Goal: Find specific page/section: Find specific page/section

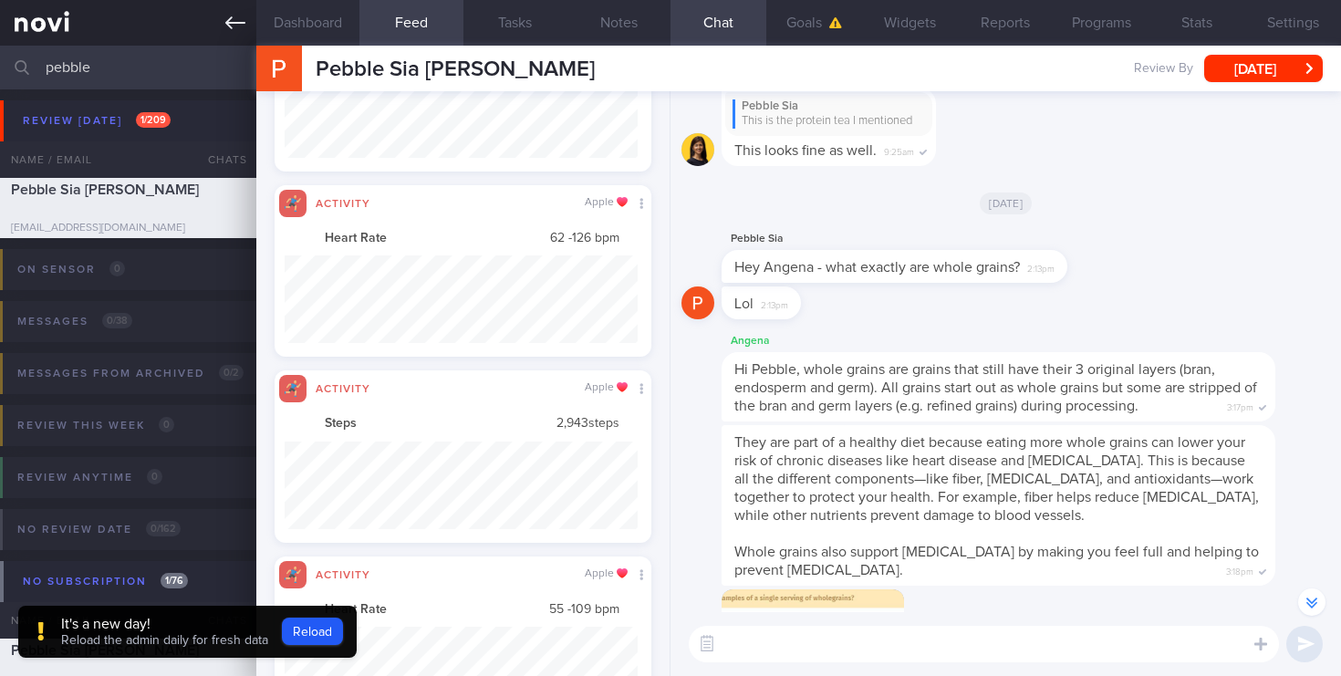
drag, startPoint x: 123, startPoint y: 67, endPoint x: 0, endPoint y: 30, distance: 128.5
click at [0, 30] on div "Patients New Users Coaches pebble Assigned patients Assigned patients All activ…" at bounding box center [670, 338] width 1341 height 676
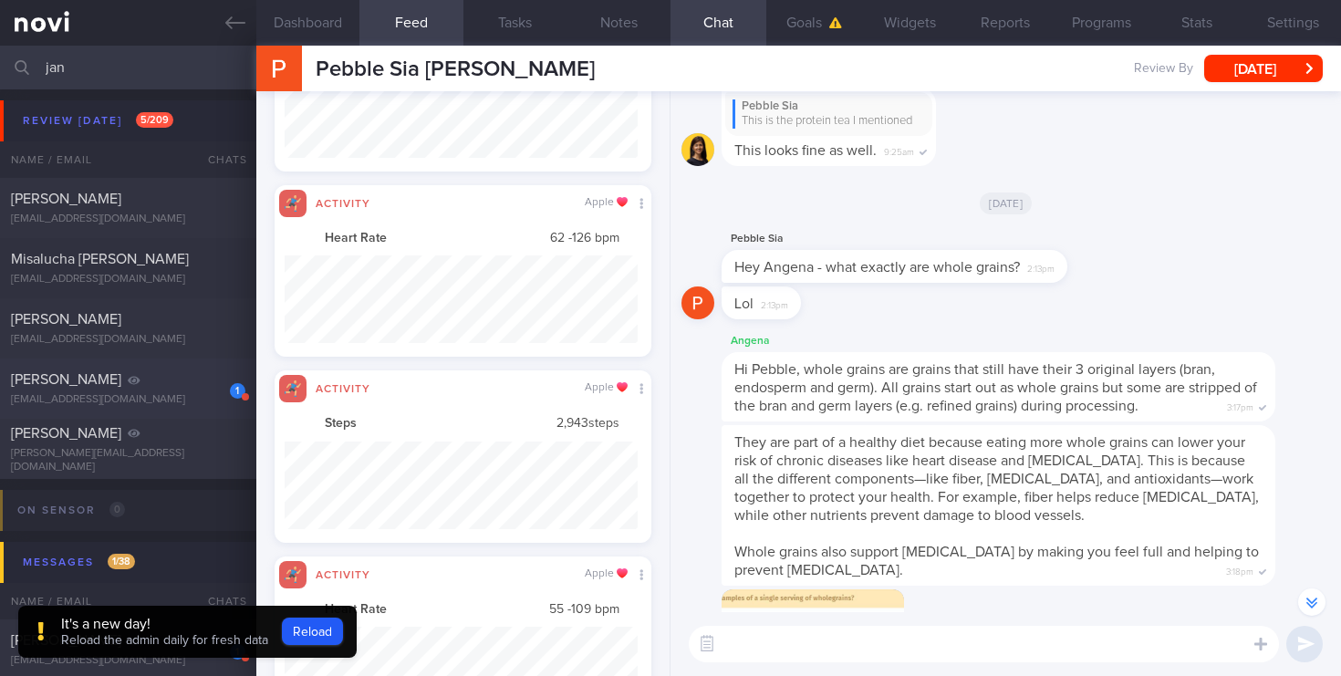
type input "jan"
click at [132, 387] on div "[PERSON_NAME]" at bounding box center [126, 379] width 230 height 18
type input "[DATE]"
select select "8"
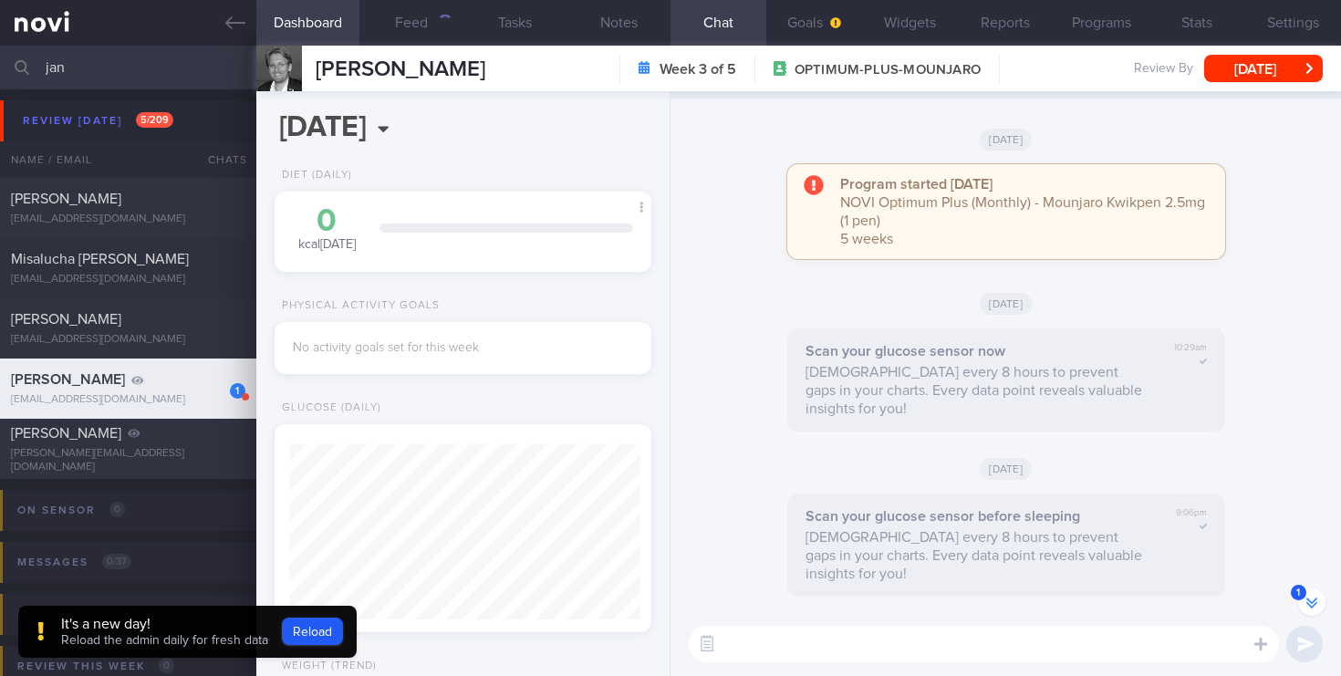
scroll to position [-606, 0]
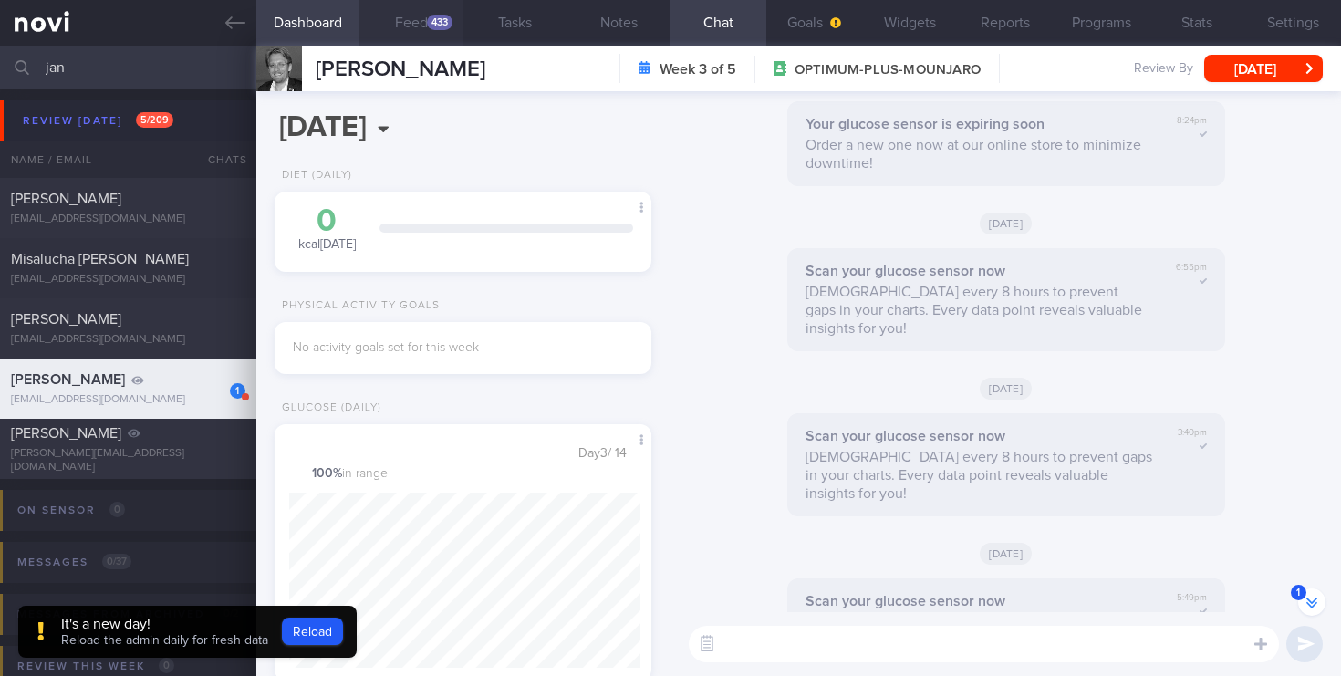
click at [418, 19] on button "Feed 433" at bounding box center [412, 23] width 104 height 46
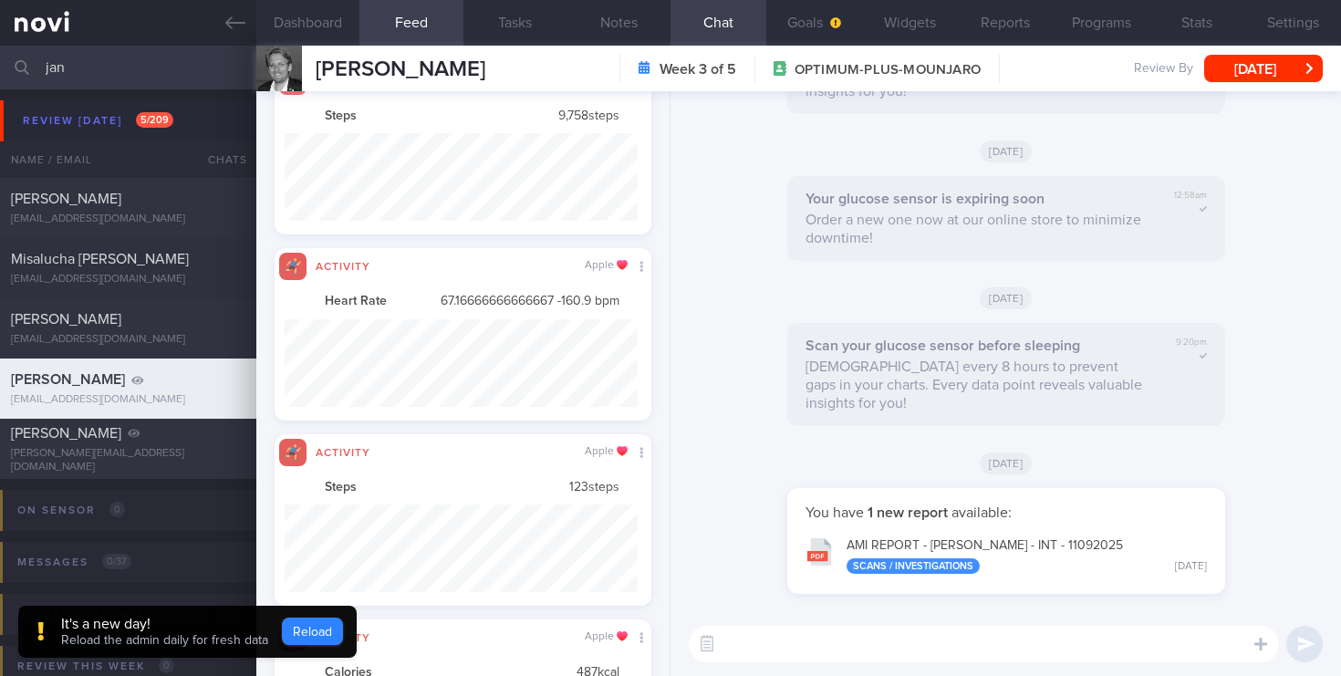
click at [328, 632] on button "Reload" at bounding box center [312, 631] width 61 height 27
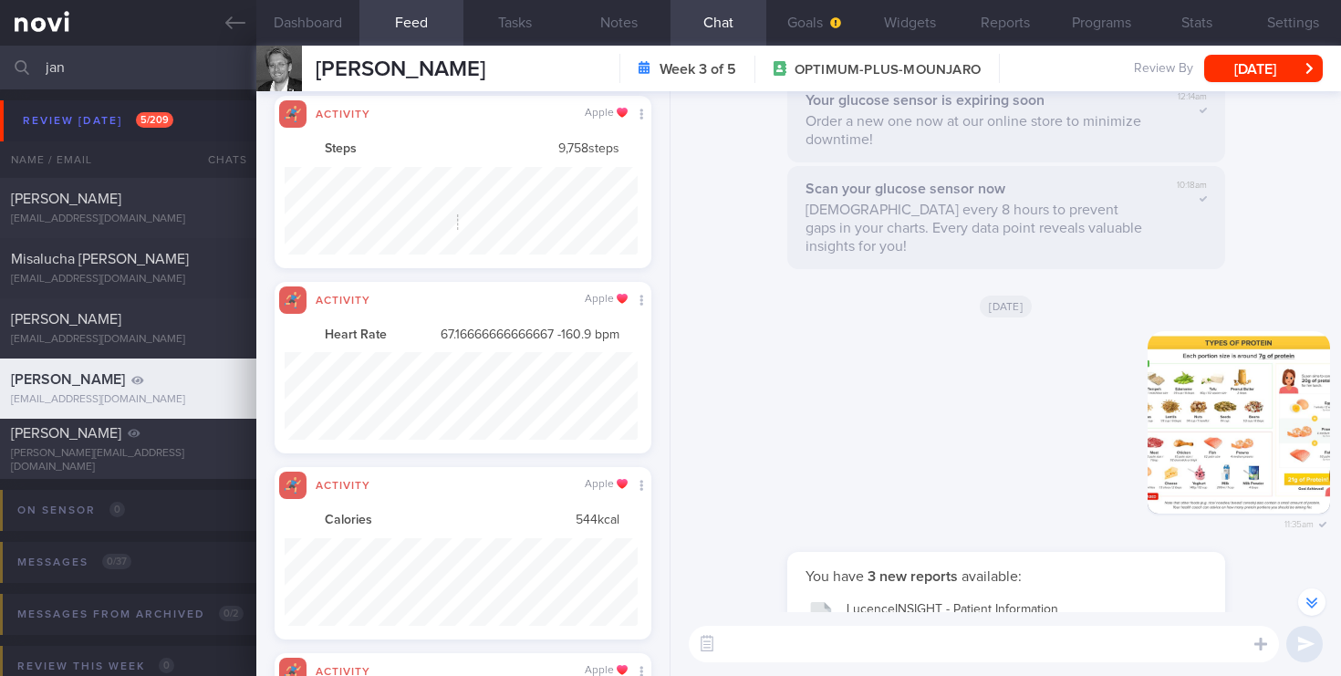
scroll to position [912404, 912138]
click at [410, 25] on button "Feed" at bounding box center [412, 23] width 104 height 46
